Goal: Task Accomplishment & Management: Manage account settings

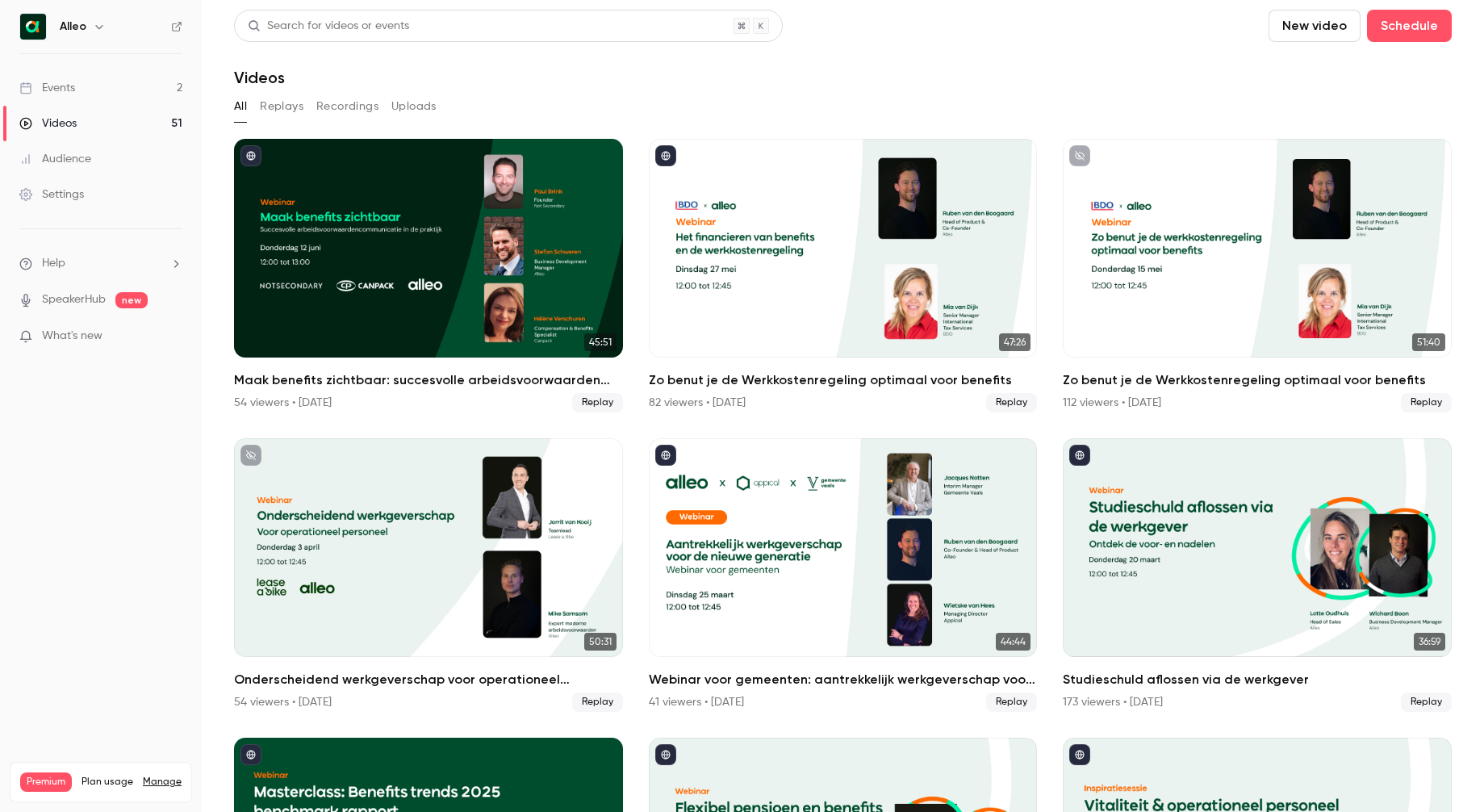
click at [97, 81] on link "Events 2" at bounding box center [100, 88] width 202 height 35
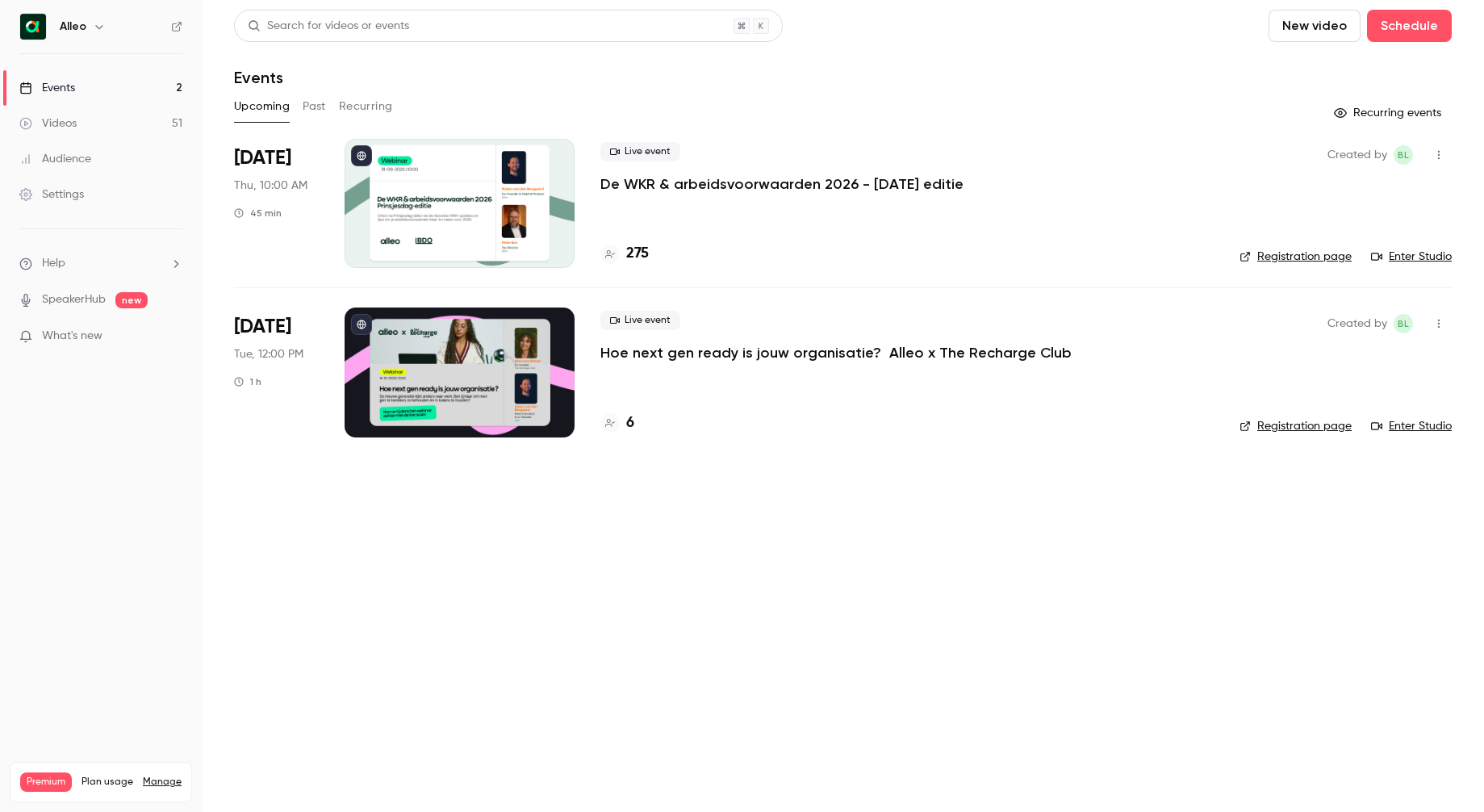
click at [740, 186] on p "De WKR & arbeidsvoorwaarden 2026 - Prinsjesdag editie" at bounding box center [781, 184] width 363 height 20
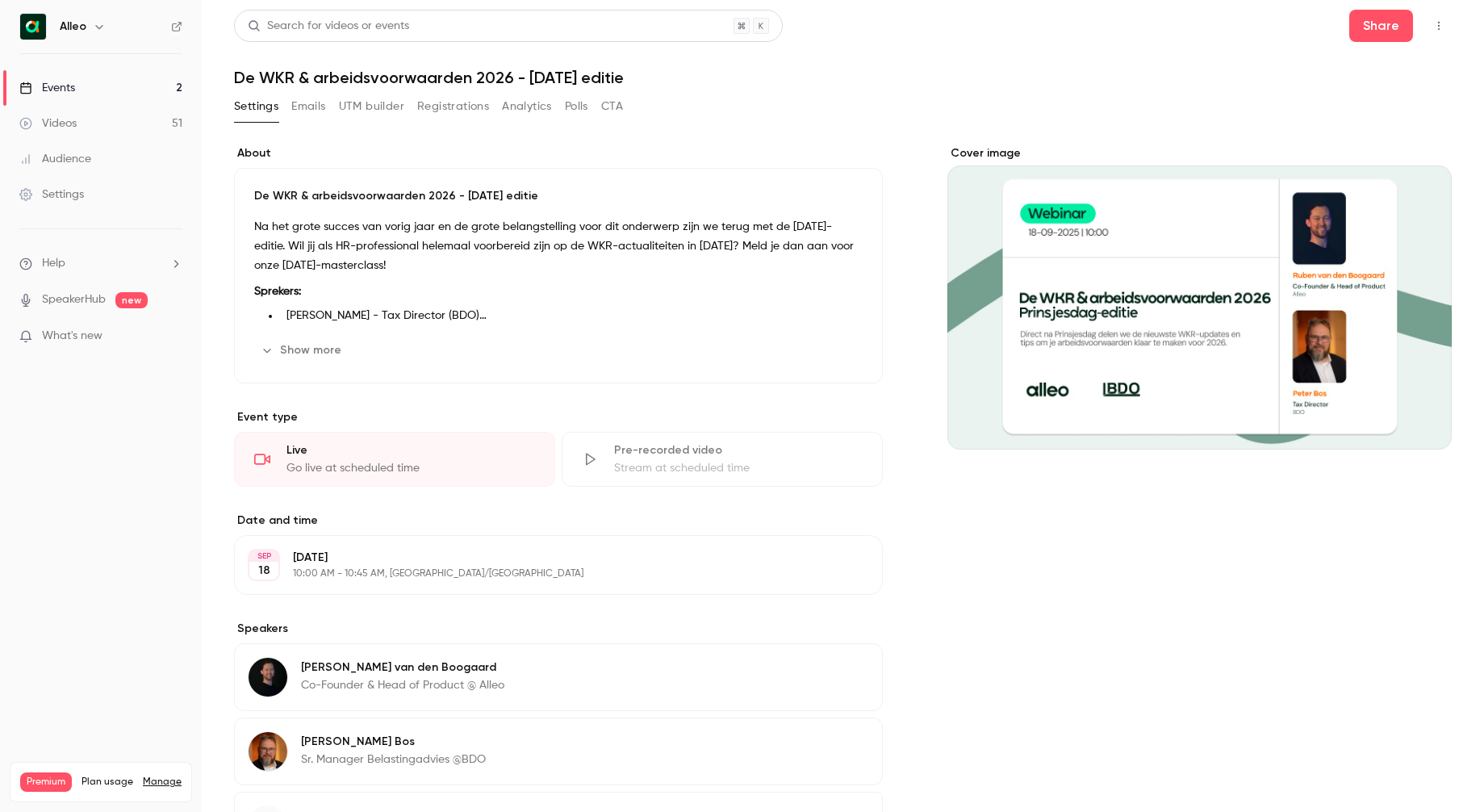
click at [111, 85] on link "Events 2" at bounding box center [100, 88] width 202 height 35
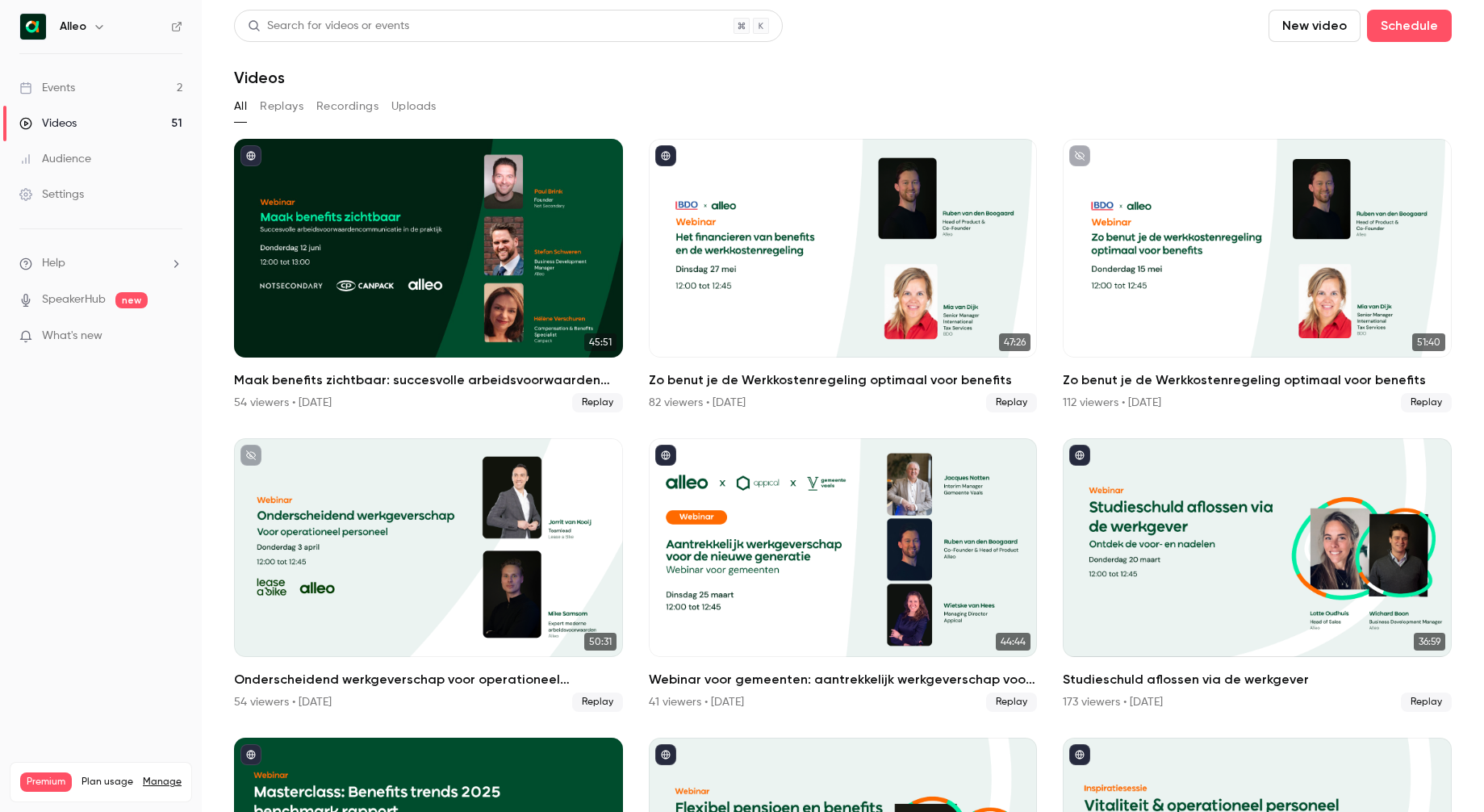
click at [133, 89] on link "Events 2" at bounding box center [100, 88] width 202 height 35
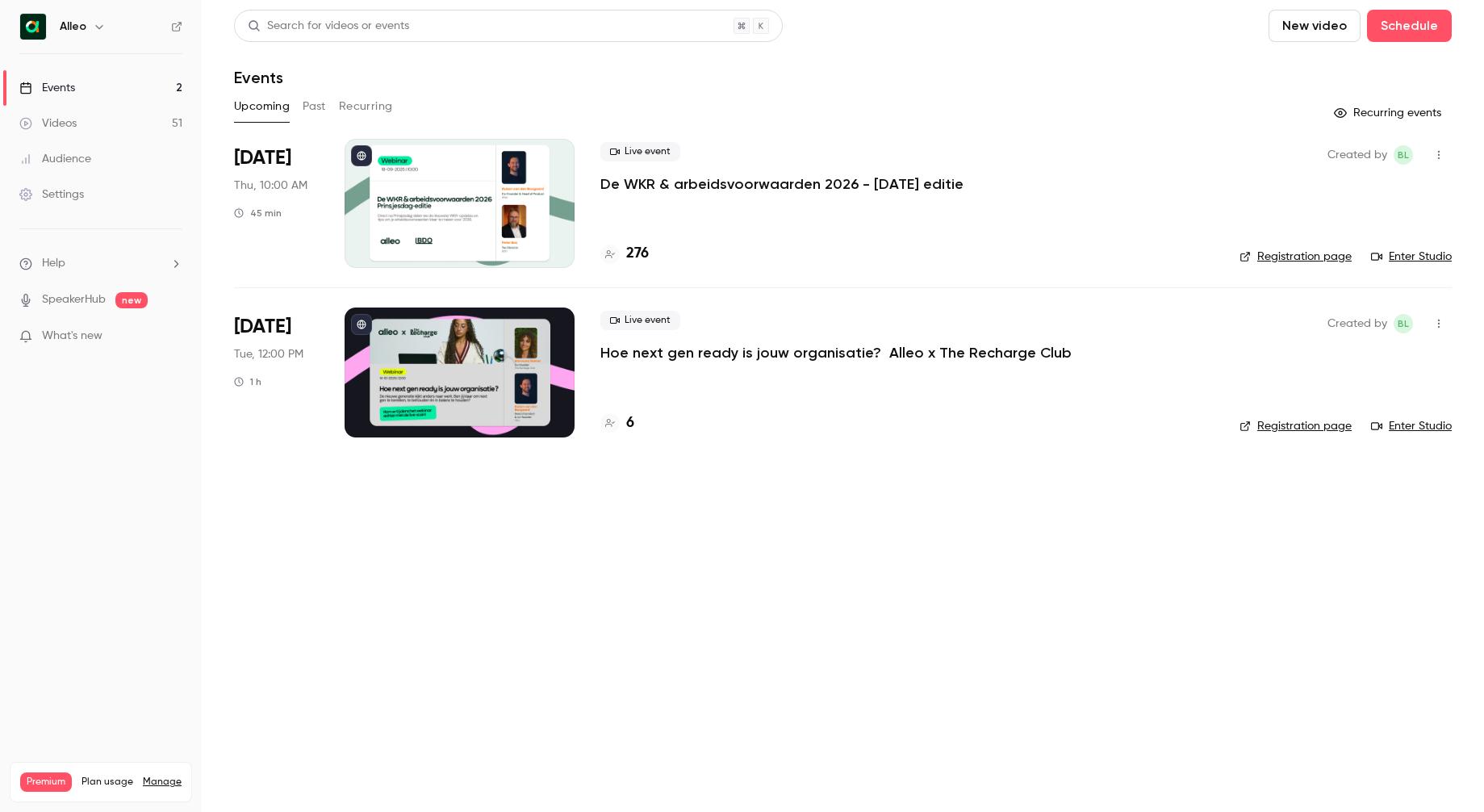
click at [677, 353] on p "Hoe next gen ready is jouw organisatie? Alleo x The Recharge Club" at bounding box center [835, 352] width 471 height 20
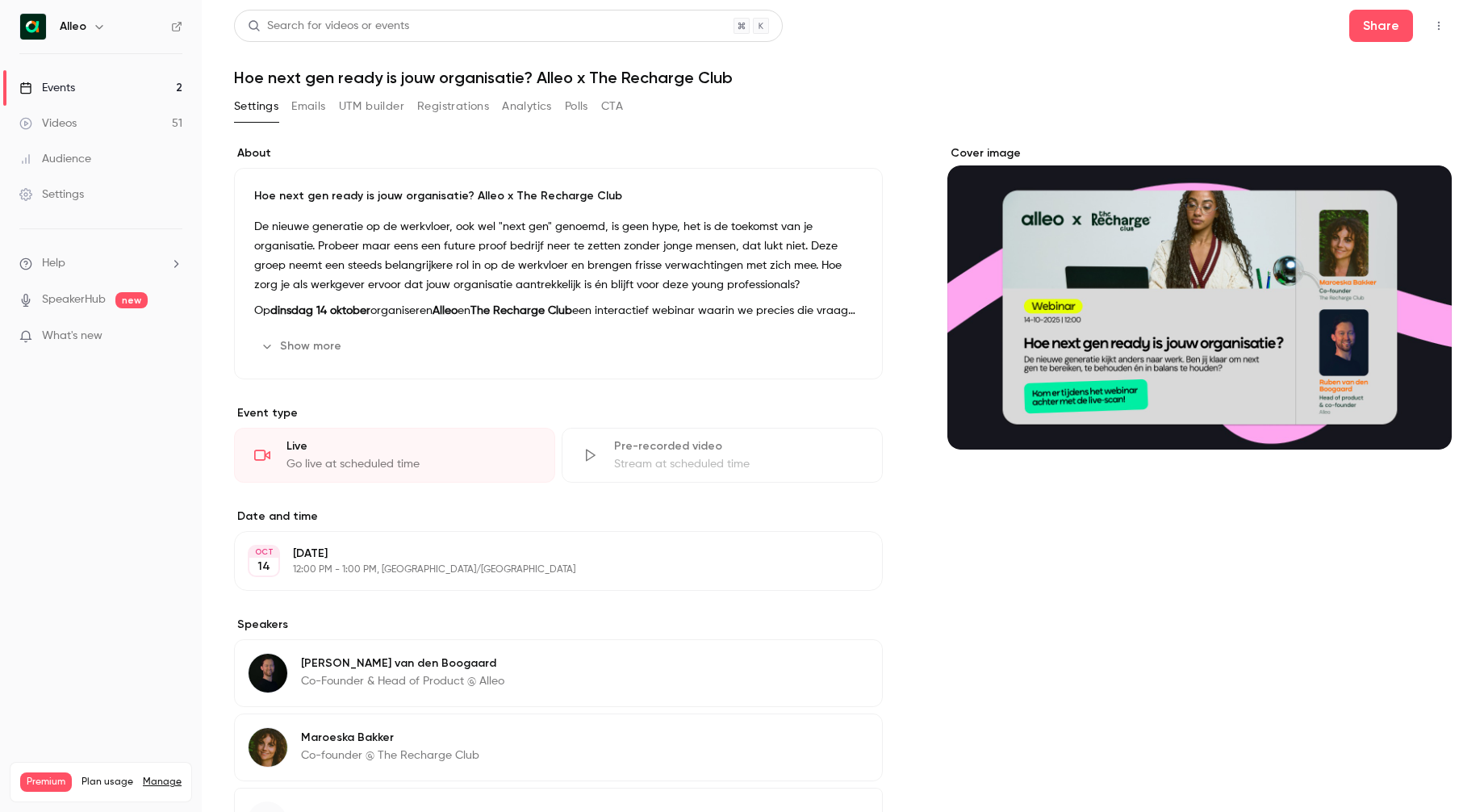
click at [451, 108] on button "Registrations" at bounding box center [453, 107] width 72 height 26
